Goal: Task Accomplishment & Management: Complete application form

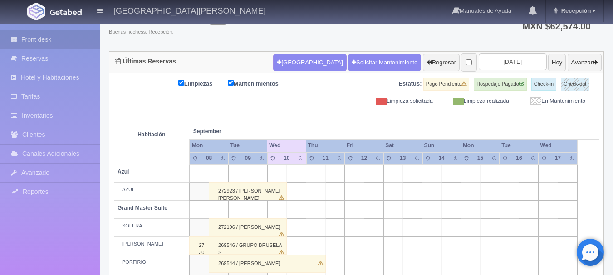
scroll to position [65, 0]
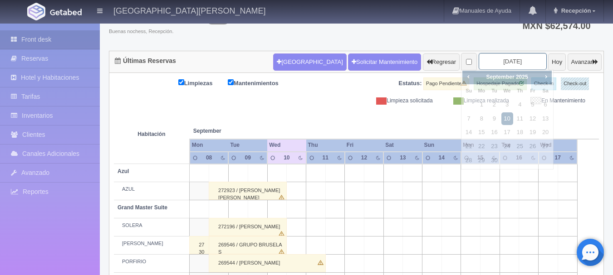
click at [497, 59] on input "2025-09-10" at bounding box center [513, 61] width 68 height 17
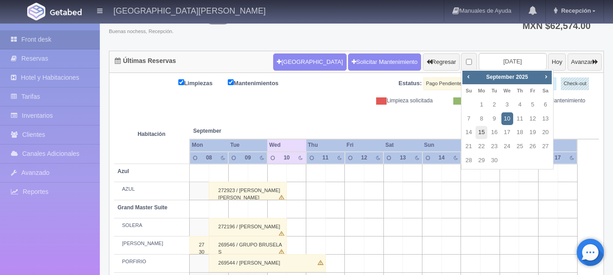
click at [480, 133] on link "15" at bounding box center [481, 132] width 12 height 13
type input "2025-09-15"
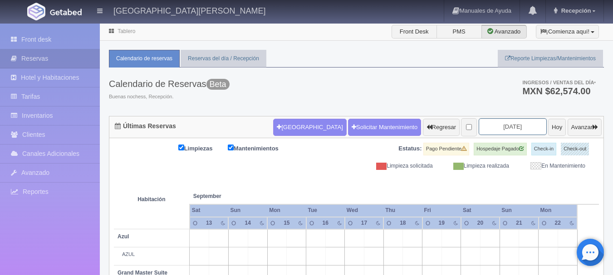
drag, startPoint x: 510, startPoint y: 123, endPoint x: 505, endPoint y: 121, distance: 5.3
click at [505, 121] on input "2025-09-15" at bounding box center [513, 126] width 68 height 17
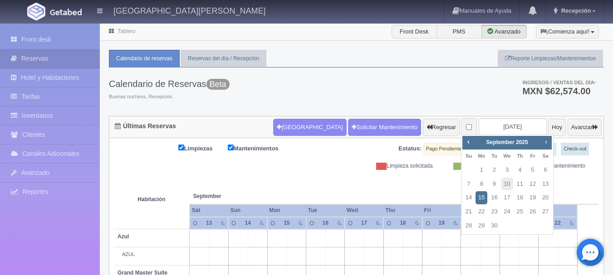
click at [549, 143] on span "Next" at bounding box center [545, 141] width 7 height 7
click at [528, 196] on link "17" at bounding box center [533, 197] width 12 height 13
type input "2025-10-17"
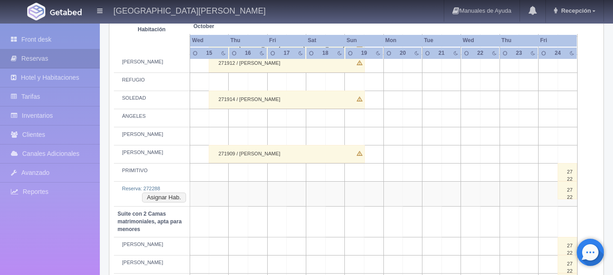
scroll to position [507, 0]
click at [162, 198] on button "Asignar Hab." at bounding box center [164, 197] width 44 height 10
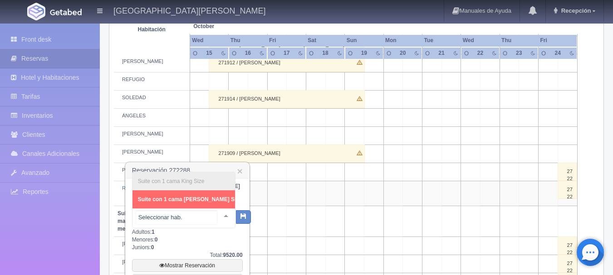
click at [216, 216] on div "Suite con 1 cama King Size Suite con 1 cama King Size - Sin asignar No elements…" at bounding box center [183, 219] width 103 height 20
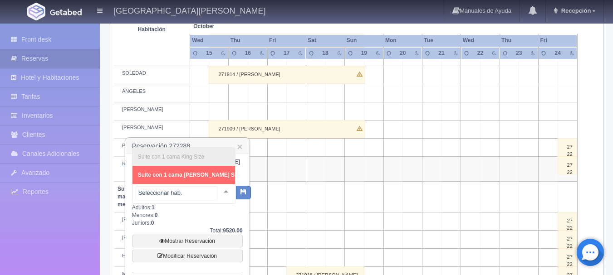
scroll to position [531, 0]
click at [239, 148] on link "×" at bounding box center [239, 147] width 5 height 10
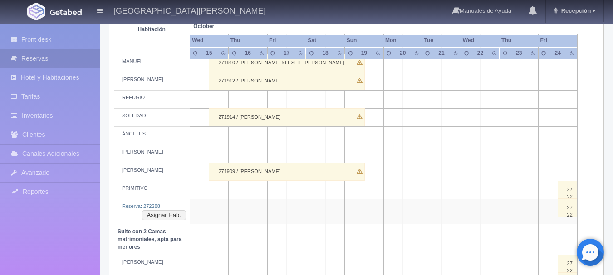
scroll to position [489, 0]
click at [161, 215] on button "Asignar Hab." at bounding box center [164, 215] width 44 height 10
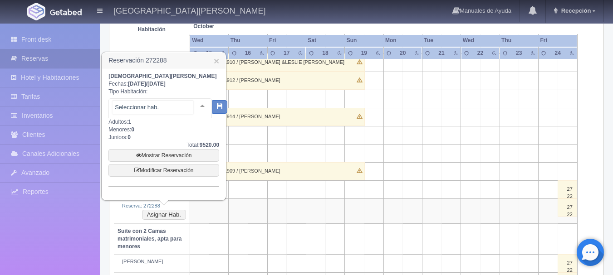
click at [194, 105] on div at bounding box center [202, 106] width 18 height 14
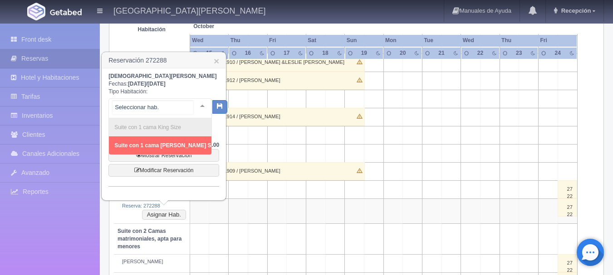
click at [183, 146] on span "Suite con 1 cama King Size - Sin asignar" at bounding box center [183, 145] width 138 height 6
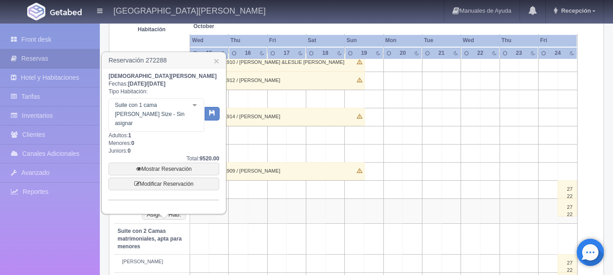
click at [220, 62] on h3 "Reservación 272288 ×" at bounding box center [163, 61] width 123 height 16
click at [216, 61] on link "×" at bounding box center [216, 61] width 5 height 10
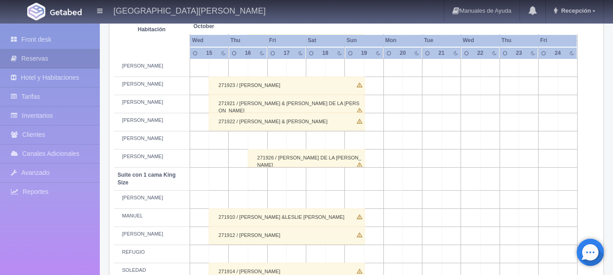
scroll to position [335, 0]
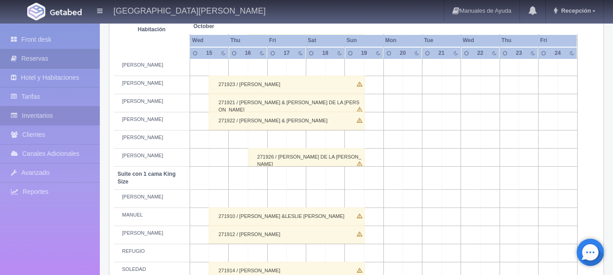
click at [49, 112] on link "Inventarios" at bounding box center [50, 116] width 100 height 19
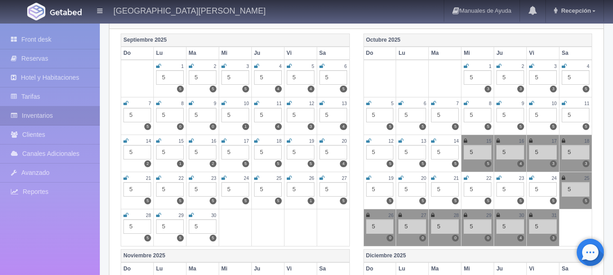
scroll to position [118, 0]
click at [533, 142] on div "17" at bounding box center [543, 142] width 28 height 8
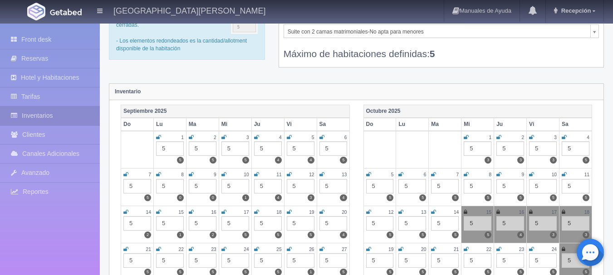
scroll to position [0, 0]
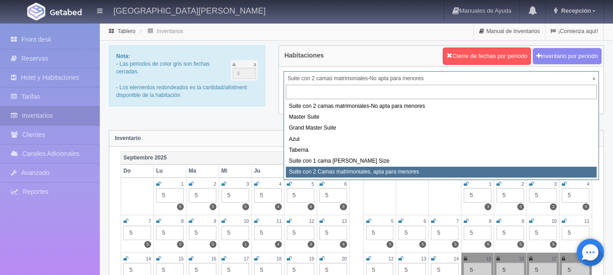
select select "1983"
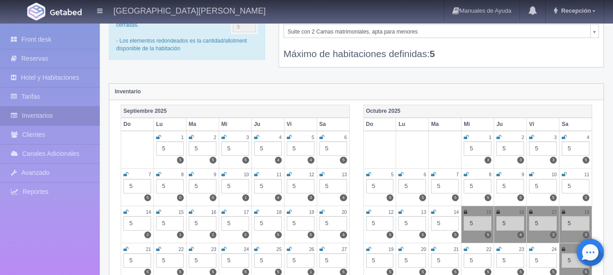
scroll to position [72, 0]
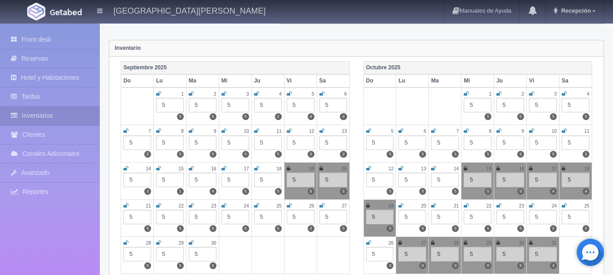
scroll to position [90, 0]
click at [531, 169] on icon at bounding box center [531, 169] width 4 height 5
click at [563, 169] on icon at bounding box center [564, 169] width 4 height 5
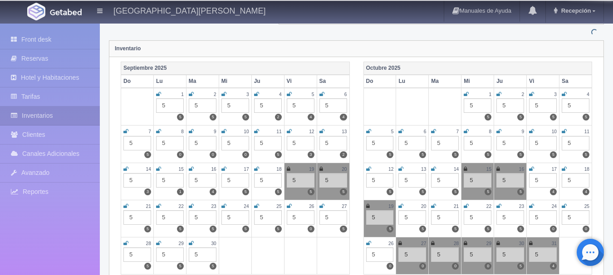
click at [563, 169] on icon at bounding box center [564, 169] width 5 height 5
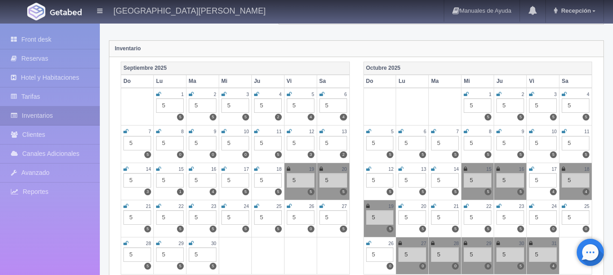
click at [368, 206] on icon at bounding box center [368, 206] width 4 height 5
click at [564, 167] on icon at bounding box center [564, 169] width 4 height 5
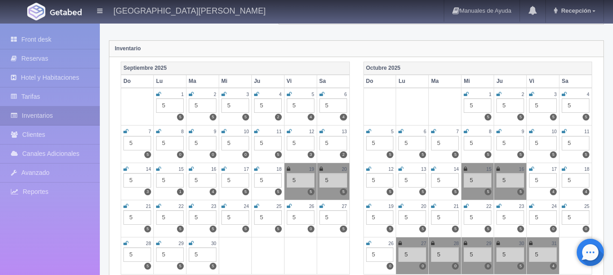
click at [65, 8] on picture at bounding box center [66, 11] width 36 height 22
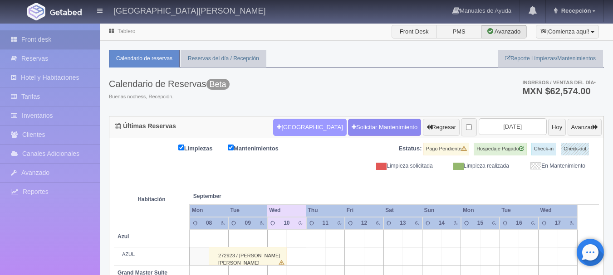
click at [273, 128] on button "[GEOGRAPHIC_DATA]" at bounding box center [309, 127] width 73 height 17
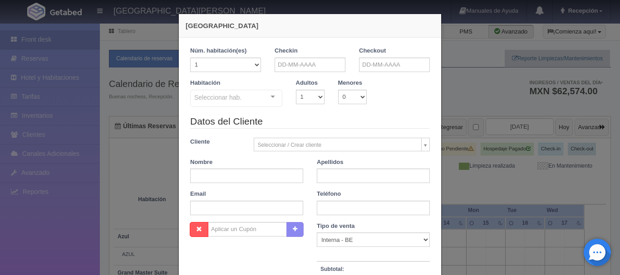
checkbox input "false"
click at [326, 66] on input "text" at bounding box center [309, 65] width 71 height 15
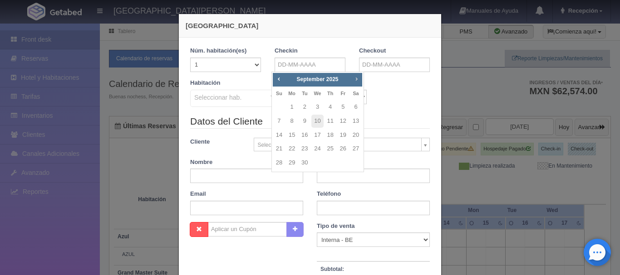
click at [357, 78] on span "Next" at bounding box center [356, 78] width 7 height 7
click at [343, 139] on link "17" at bounding box center [343, 135] width 12 height 13
type input "17-10-2025"
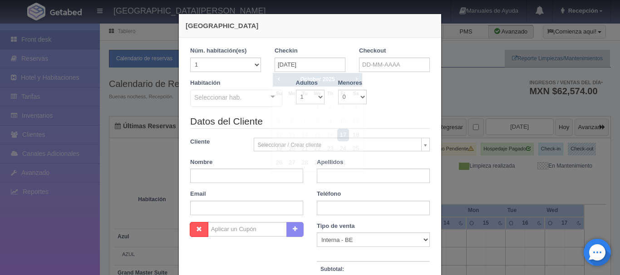
checkbox input "false"
click at [403, 68] on input "text" at bounding box center [394, 65] width 71 height 15
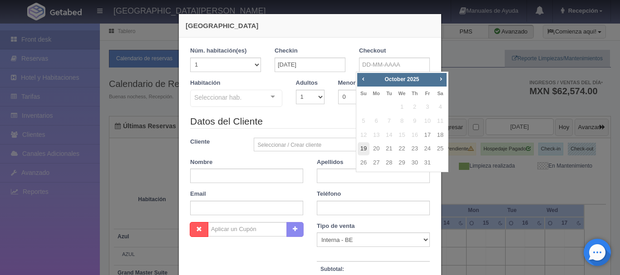
click at [361, 152] on link "19" at bounding box center [364, 148] width 12 height 13
type input "19-10-2025"
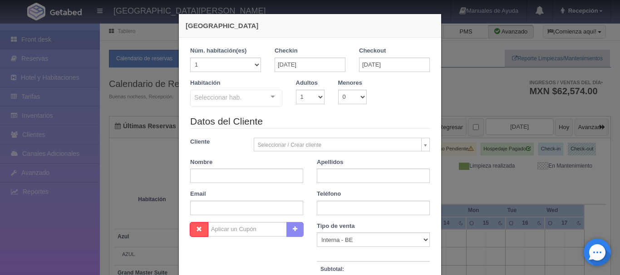
checkbox input "false"
click at [317, 98] on select "1 2 3 4 5 6 7 8 9 10" at bounding box center [310, 97] width 29 height 15
select select "2"
click at [296, 90] on select "1 2 3 4 5 6 7 8 9 10" at bounding box center [310, 97] width 29 height 15
click at [263, 95] on div "Suite con 2 camas matrimoniales-No apta para menores Suite con 2 camas matrimon…" at bounding box center [236, 100] width 92 height 20
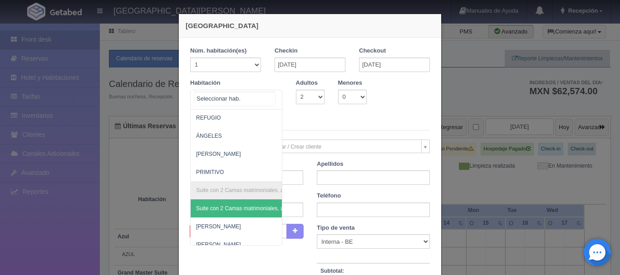
scroll to position [452, 0]
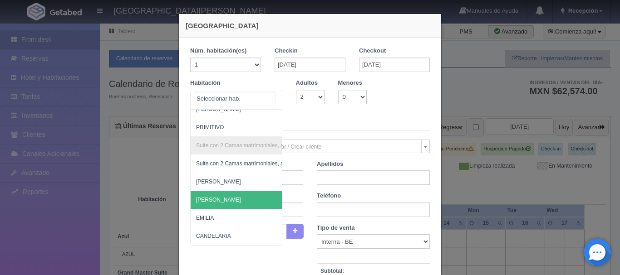
click at [222, 191] on span "[PERSON_NAME]" at bounding box center [280, 200] width 179 height 18
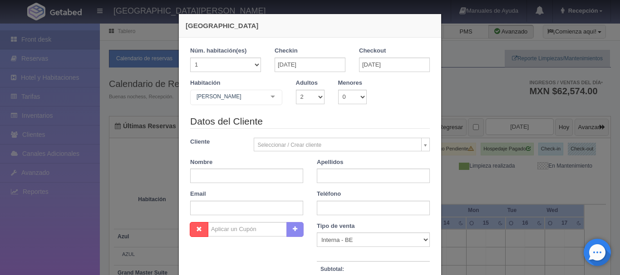
checkbox input "false"
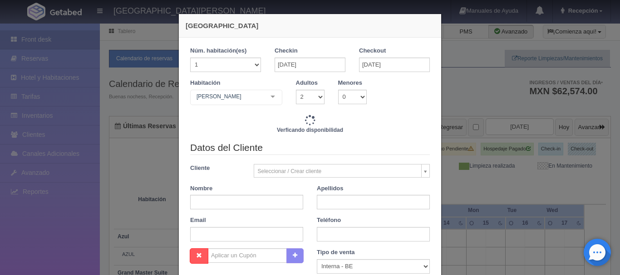
type input "9520.00"
checkbox input "false"
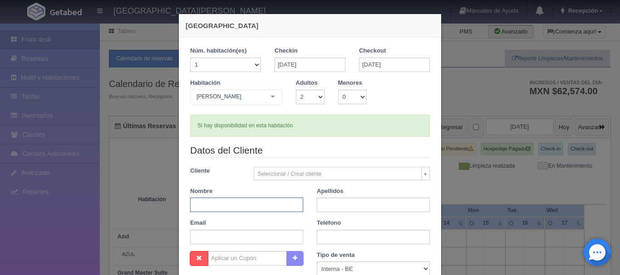
click at [239, 207] on input "text" at bounding box center [246, 205] width 113 height 15
type input "ALAN"
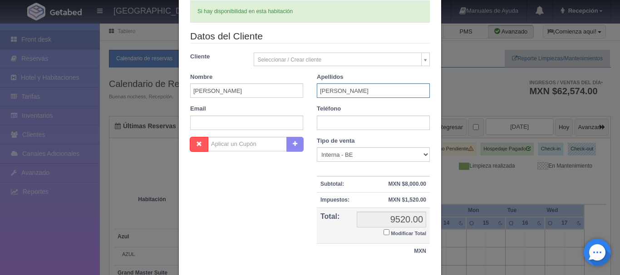
scroll to position [114, 0]
type input "FIGUEROA"
click at [360, 124] on input "text" at bounding box center [373, 123] width 113 height 15
click at [254, 125] on input "text" at bounding box center [246, 123] width 113 height 15
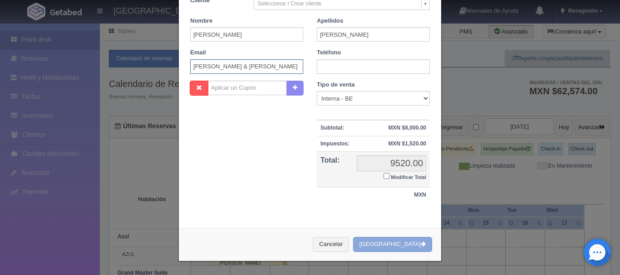
type input "BODA ASHLEY & JONATHAN"
click at [387, 243] on button "[GEOGRAPHIC_DATA]" at bounding box center [392, 244] width 79 height 15
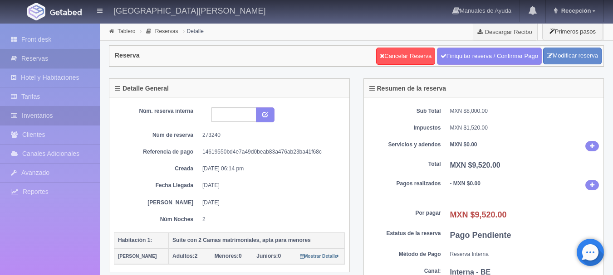
click at [51, 119] on link "Inventarios" at bounding box center [50, 116] width 100 height 19
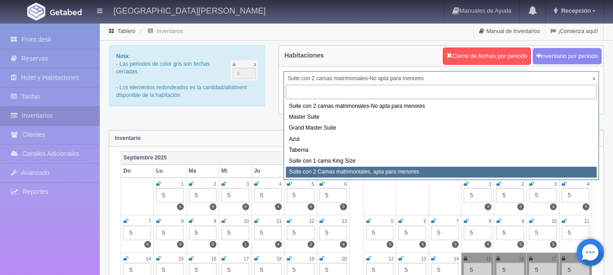
select select "1983"
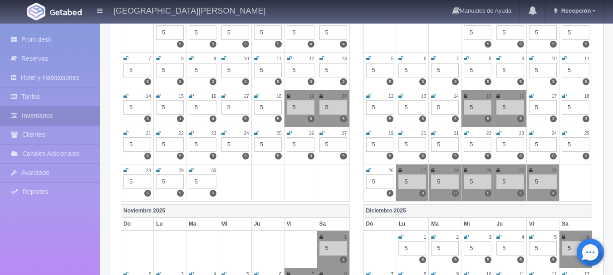
scroll to position [165, 0]
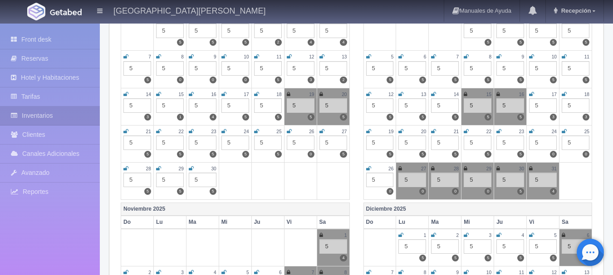
click at [532, 97] on icon at bounding box center [531, 94] width 5 height 5
click at [564, 95] on icon at bounding box center [564, 94] width 5 height 5
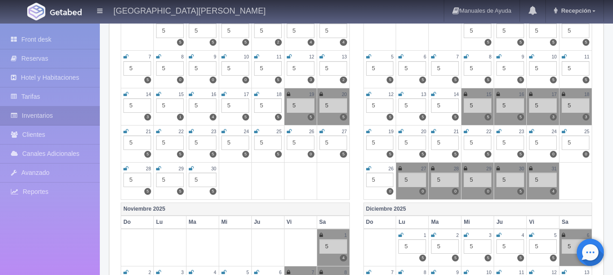
click at [368, 132] on icon at bounding box center [368, 131] width 5 height 5
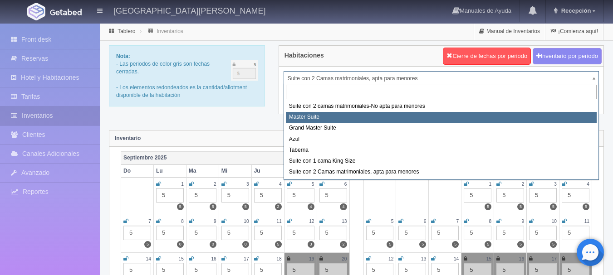
select select "1894"
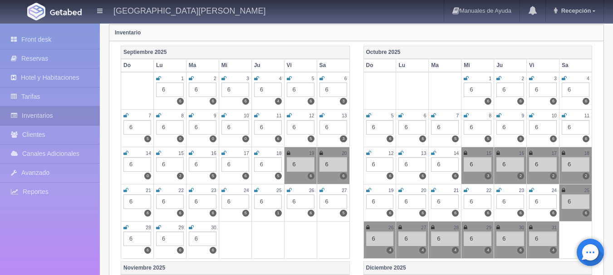
scroll to position [119, 0]
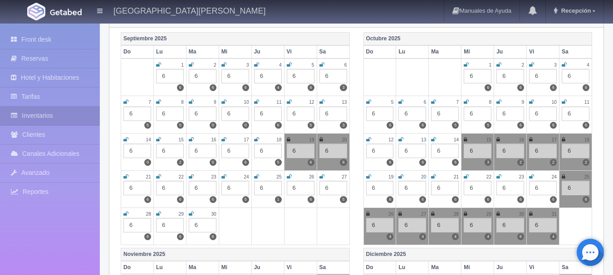
click at [532, 140] on icon at bounding box center [531, 139] width 4 height 5
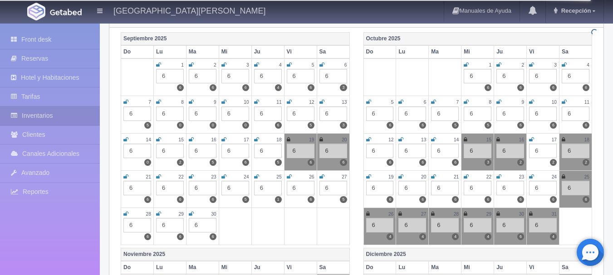
click at [563, 139] on icon at bounding box center [564, 139] width 4 height 5
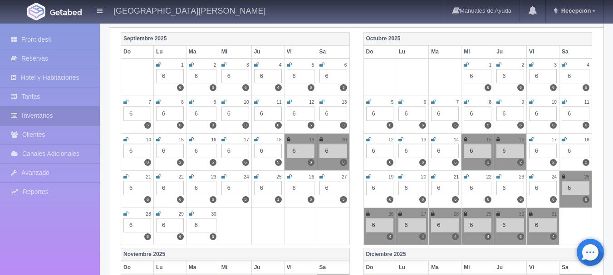
scroll to position [0, 0]
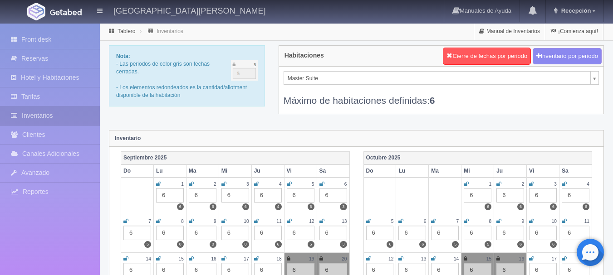
click at [59, 11] on img at bounding box center [66, 12] width 32 height 7
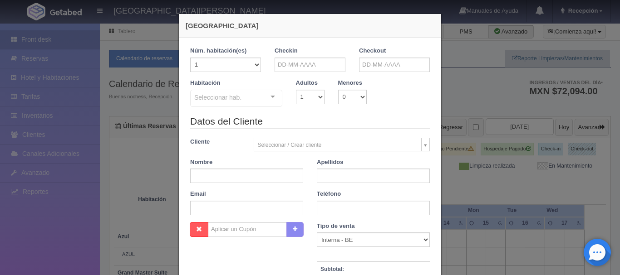
checkbox input "false"
click at [313, 97] on select "1 2 3 4 5 6 7 8 9 10" at bounding box center [310, 97] width 29 height 15
select select "2"
click at [296, 90] on select "1 2 3 4 5 6 7 8 9 10" at bounding box center [310, 97] width 29 height 15
checkbox input "false"
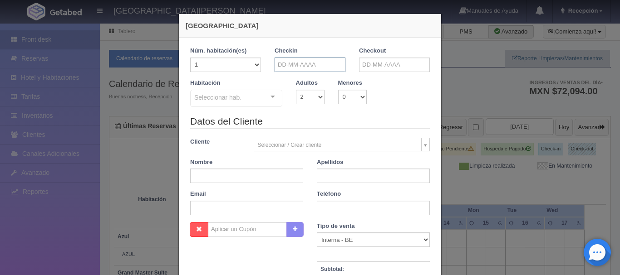
click at [326, 58] on input "text" at bounding box center [309, 65] width 71 height 15
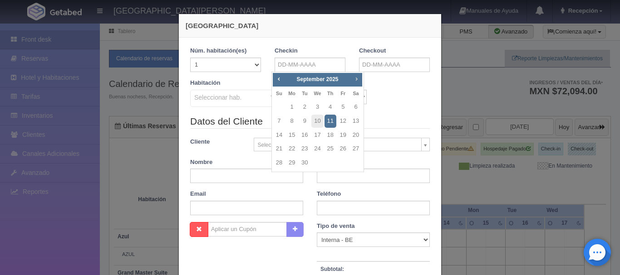
click at [358, 78] on span "Next" at bounding box center [356, 78] width 7 height 7
click at [342, 135] on link "17" at bounding box center [343, 135] width 12 height 13
type input "[DATE]"
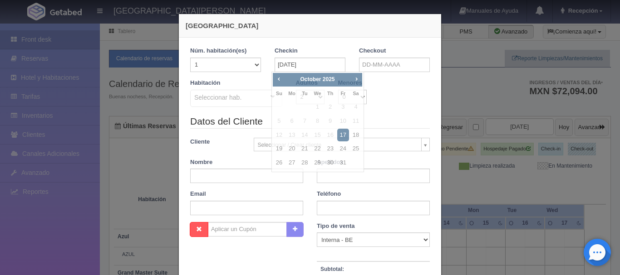
checkbox input "false"
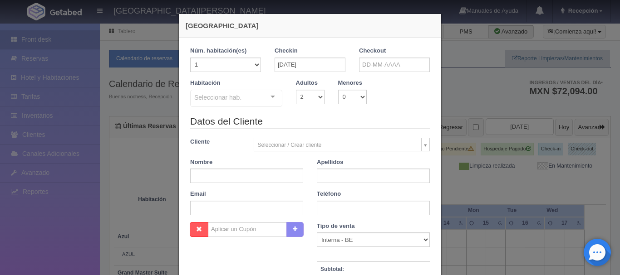
click at [377, 56] on div "Checkout" at bounding box center [394, 59] width 71 height 25
click at [378, 64] on input "text" at bounding box center [394, 65] width 71 height 15
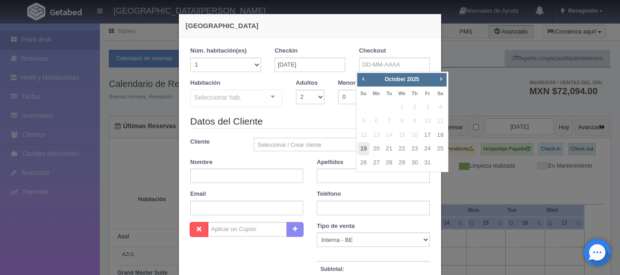
click at [363, 151] on link "19" at bounding box center [364, 148] width 12 height 13
type input "19-10-2025"
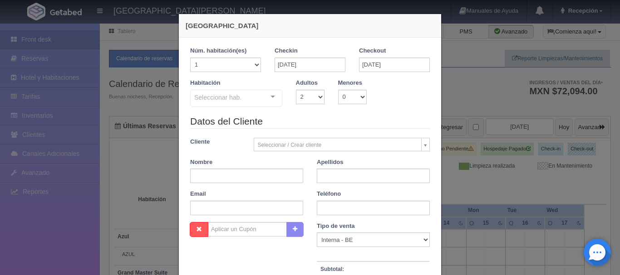
click at [269, 97] on div "Seleccionar hab. Suite con 2 camas matrimoniales-No apta para menores Suite con…" at bounding box center [236, 99] width 92 height 18
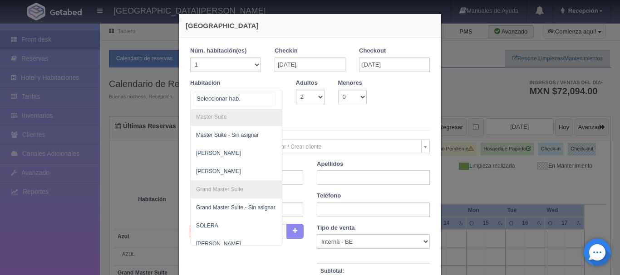
scroll to position [93, 0]
click at [227, 150] on span "[PERSON_NAME]" at bounding box center [280, 153] width 179 height 18
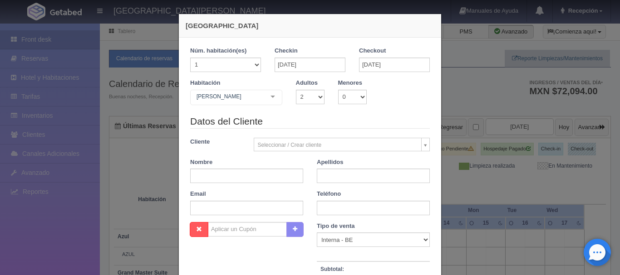
checkbox input "false"
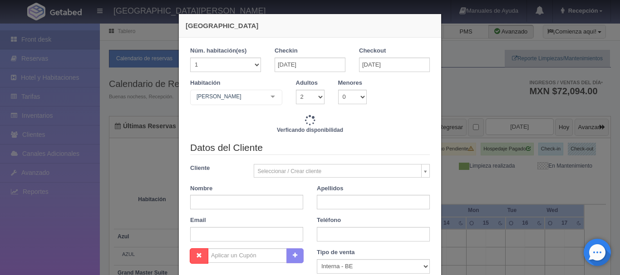
type input "12240.00"
checkbox input "false"
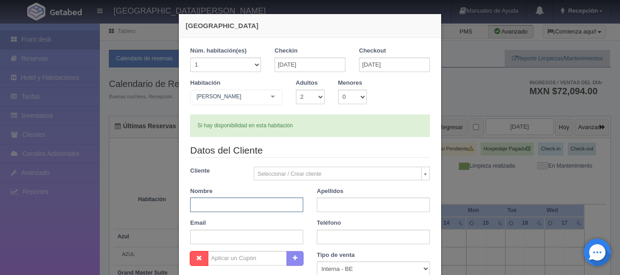
click at [245, 205] on input "text" at bounding box center [246, 205] width 113 height 15
type input "K"
type input "JAKE & BIANCA"
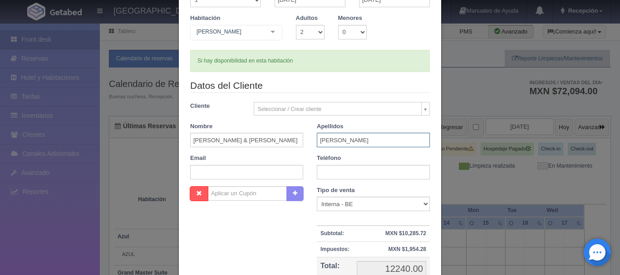
scroll to position [66, 0]
type input "RUIZ"
click at [235, 170] on input "text" at bounding box center [246, 171] width 113 height 15
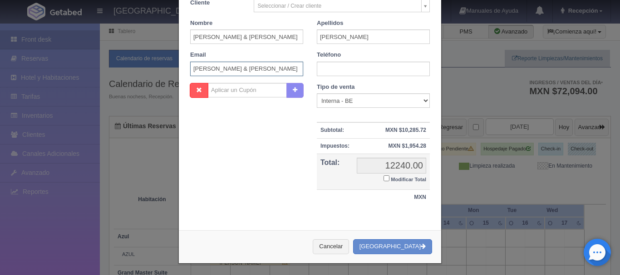
scroll to position [171, 0]
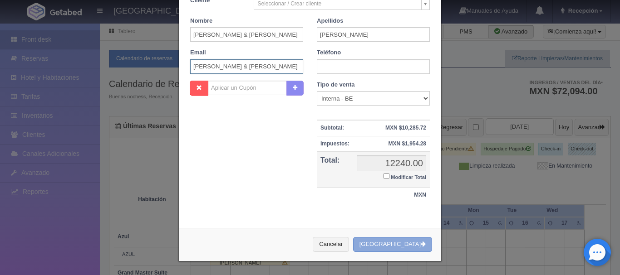
type input "BODA ASHLEY & JONATHAN"
click at [389, 245] on button "[GEOGRAPHIC_DATA]" at bounding box center [392, 244] width 79 height 15
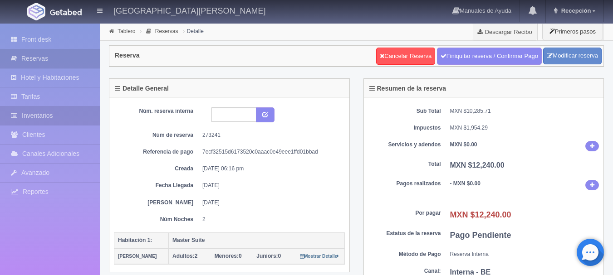
click at [50, 120] on link "Inventarios" at bounding box center [50, 116] width 100 height 19
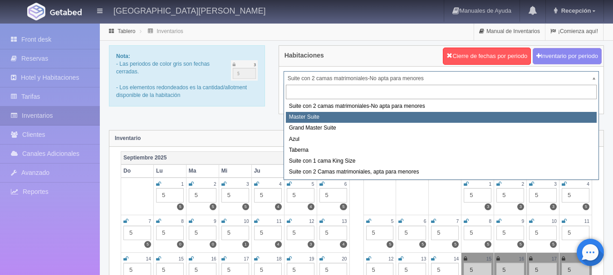
select select "1894"
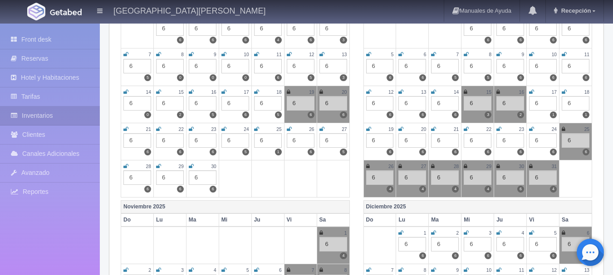
scroll to position [178, 0]
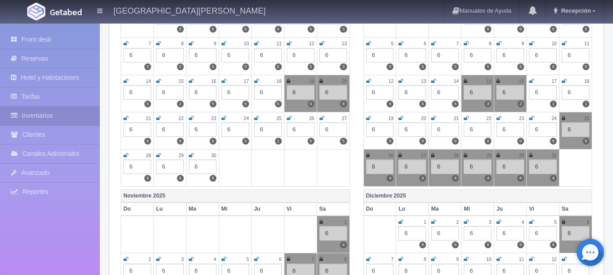
click at [532, 83] on icon at bounding box center [531, 80] width 5 height 5
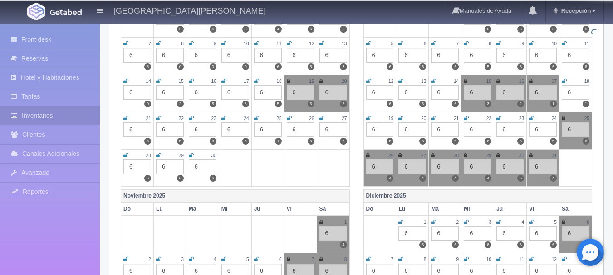
click at [563, 81] on icon at bounding box center [564, 80] width 5 height 5
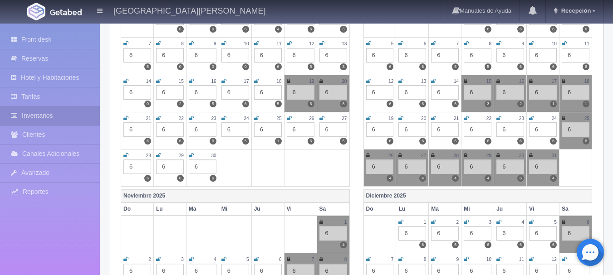
click at [44, 8] on img at bounding box center [36, 12] width 18 height 18
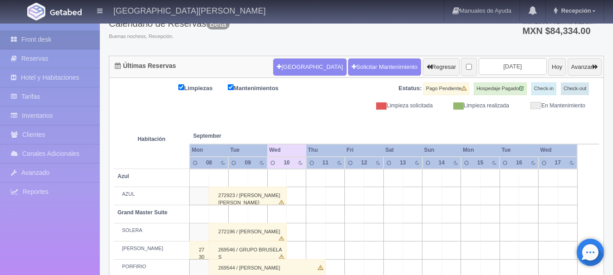
scroll to position [56, 0]
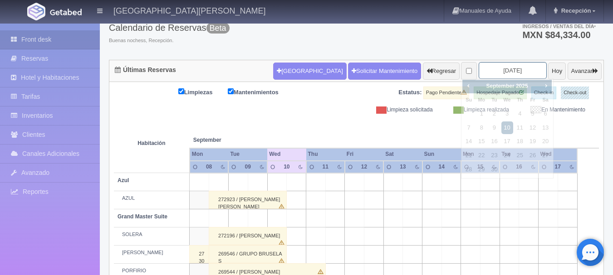
click at [497, 69] on input "2025-09-10" at bounding box center [513, 70] width 68 height 17
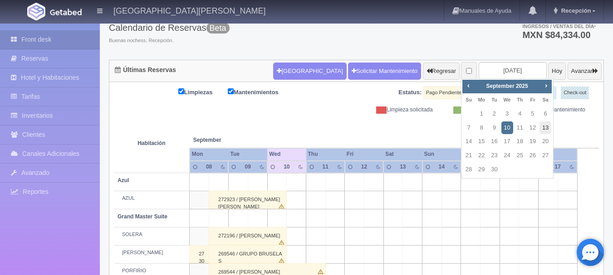
click at [549, 127] on link "13" at bounding box center [545, 128] width 12 height 13
type input "[DATE]"
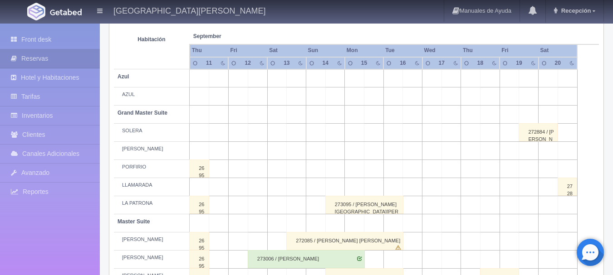
scroll to position [157, 0]
